Goal: Information Seeking & Learning: Check status

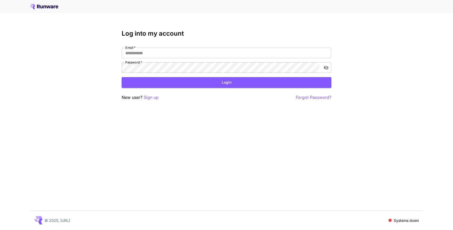
click at [45, 7] on icon at bounding box center [44, 6] width 28 height 5
click at [390, 221] on span at bounding box center [389, 219] width 3 height 3
click at [404, 222] on p "Systems down" at bounding box center [405, 220] width 25 height 6
drag, startPoint x: 421, startPoint y: 221, endPoint x: 389, endPoint y: 220, distance: 32.3
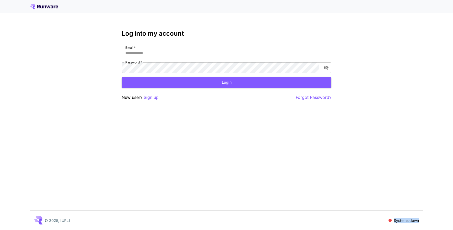
click at [388, 220] on div "© 2025, Runware.ai Systems down" at bounding box center [226, 219] width 393 height 19
